Goal: Information Seeking & Learning: Learn about a topic

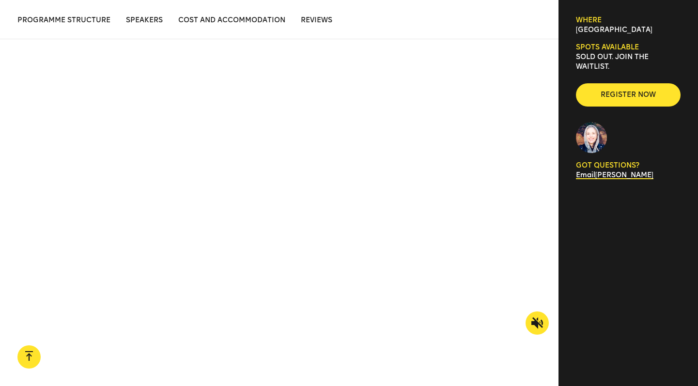
scroll to position [872, 0]
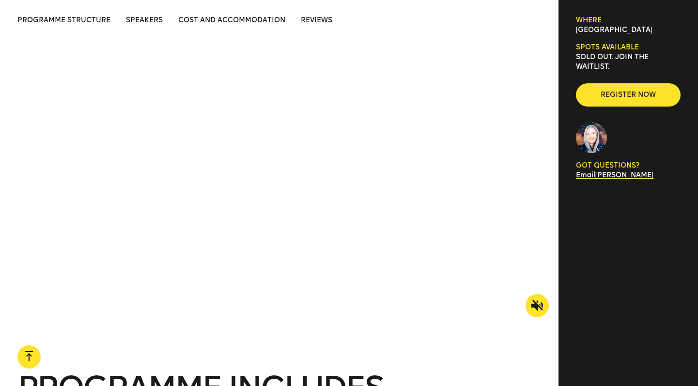
click at [539, 300] on icon at bounding box center [537, 306] width 12 height 12
click at [540, 300] on icon at bounding box center [537, 306] width 12 height 12
click at [539, 300] on icon at bounding box center [537, 306] width 12 height 12
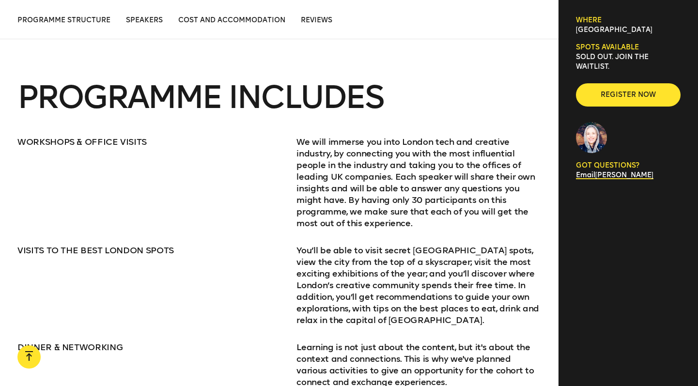
scroll to position [1211, 0]
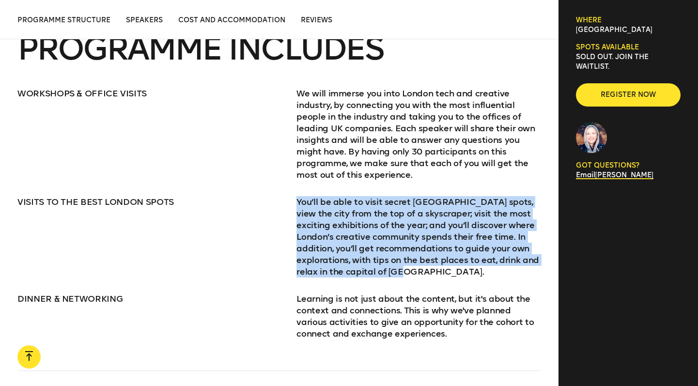
drag, startPoint x: 297, startPoint y: 189, endPoint x: 448, endPoint y: 260, distance: 166.8
click at [448, 260] on p "You’ll be able to visit secret [GEOGRAPHIC_DATA] spots, view the city from the …" at bounding box center [418, 236] width 244 height 81
copy p "You’ll be able to visit secret [GEOGRAPHIC_DATA] spots, view the city from the …"
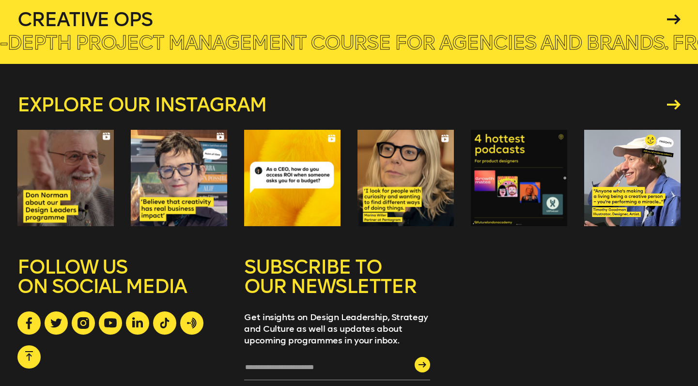
scroll to position [4020, 0]
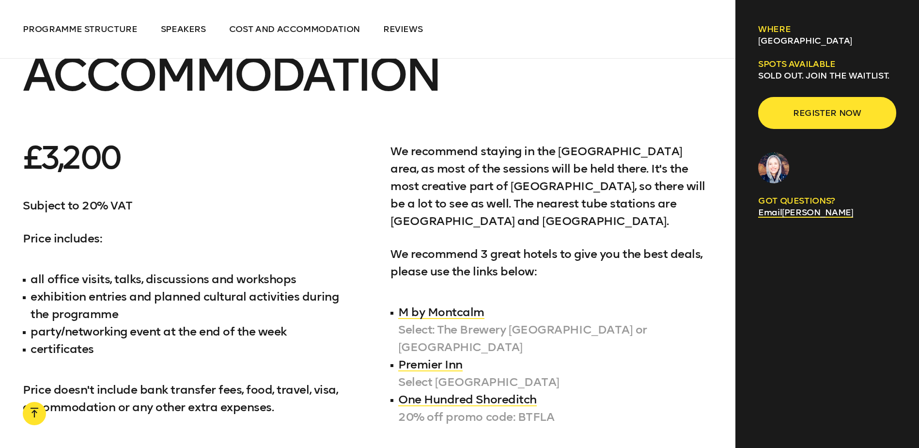
scroll to position [4553, 0]
